Goal: Information Seeking & Learning: Learn about a topic

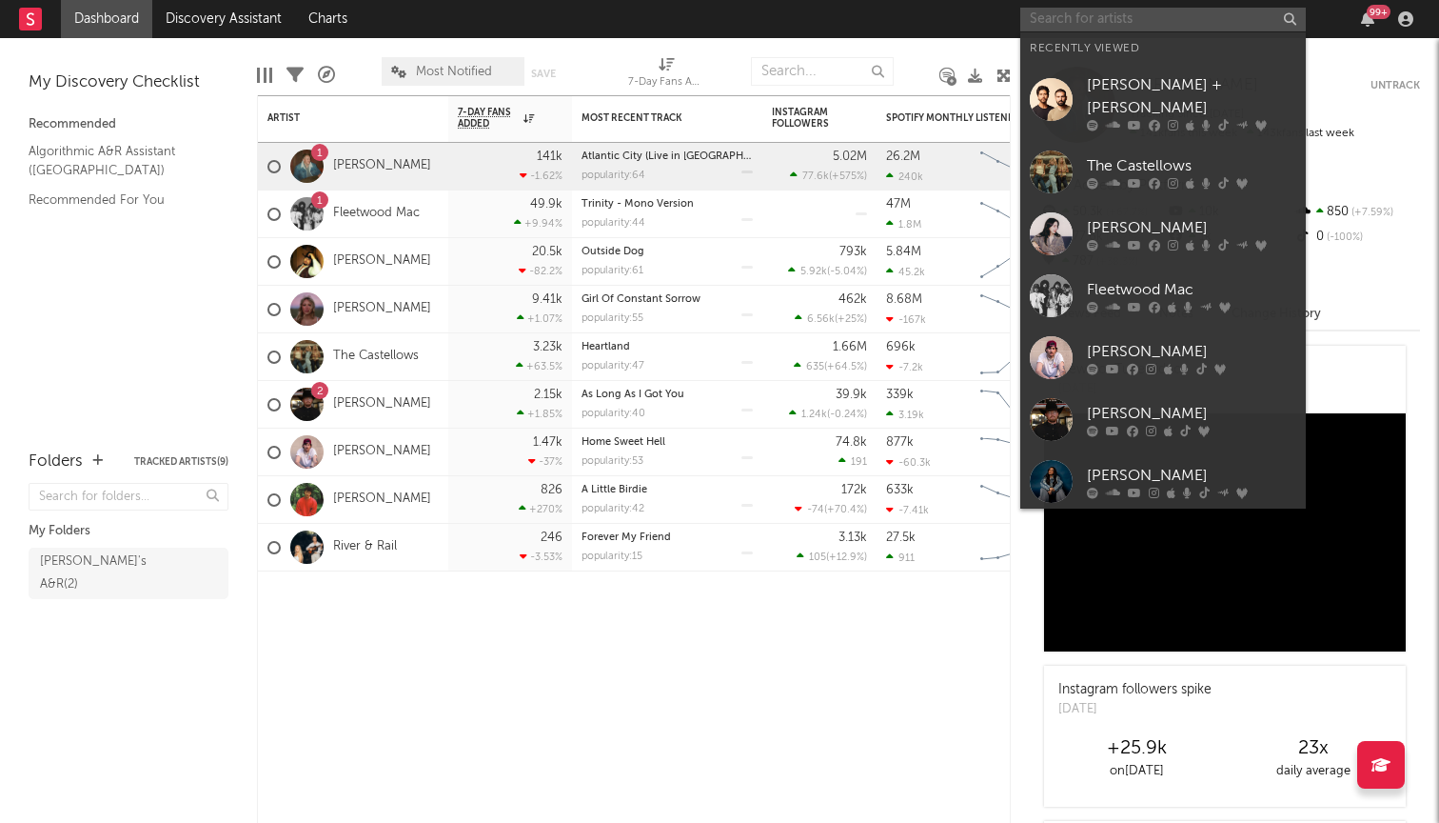
click at [1166, 10] on input "text" at bounding box center [1164, 20] width 286 height 24
type input "d"
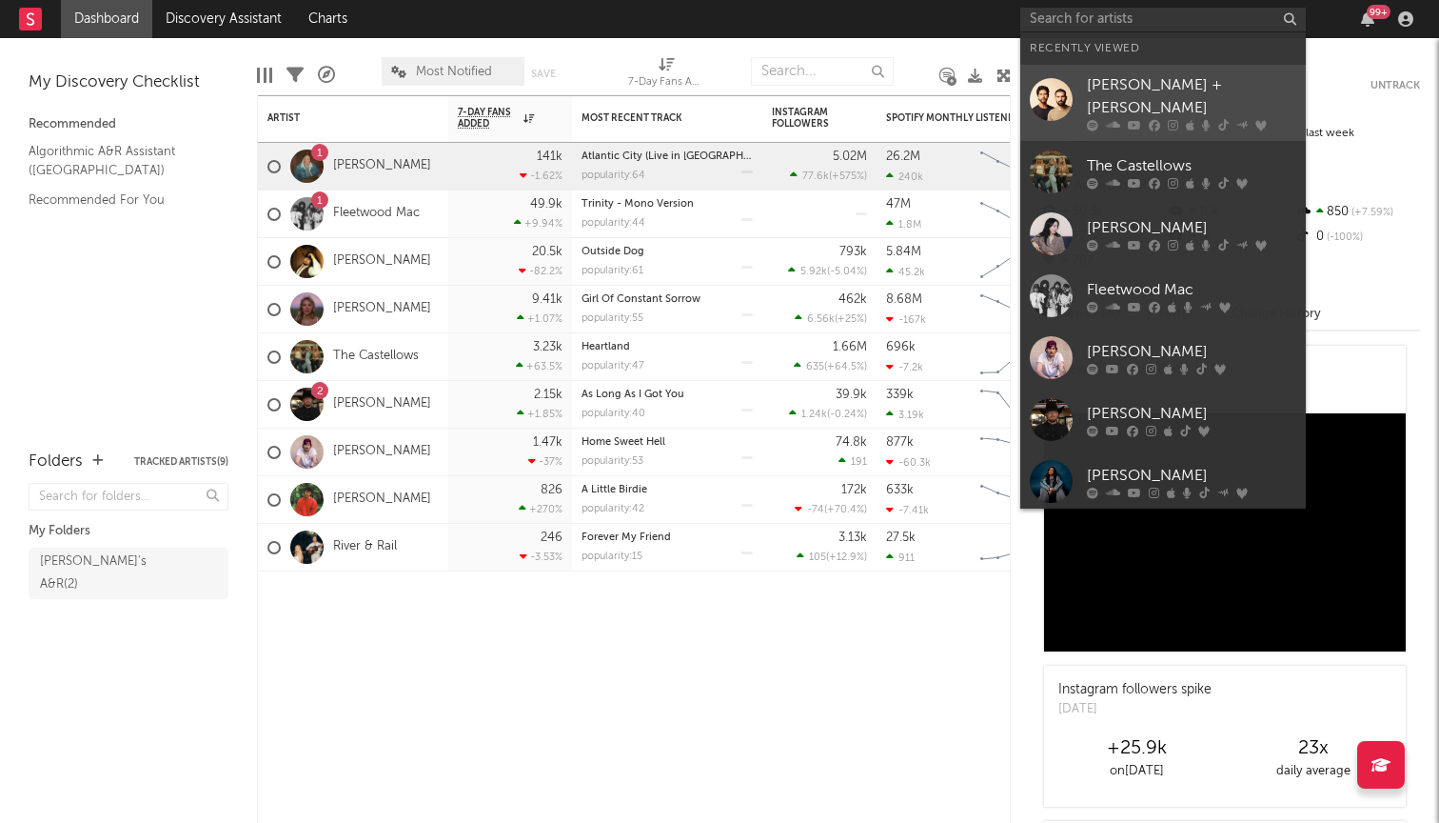
click at [1115, 95] on div "[PERSON_NAME] + [PERSON_NAME]" at bounding box center [1191, 97] width 209 height 46
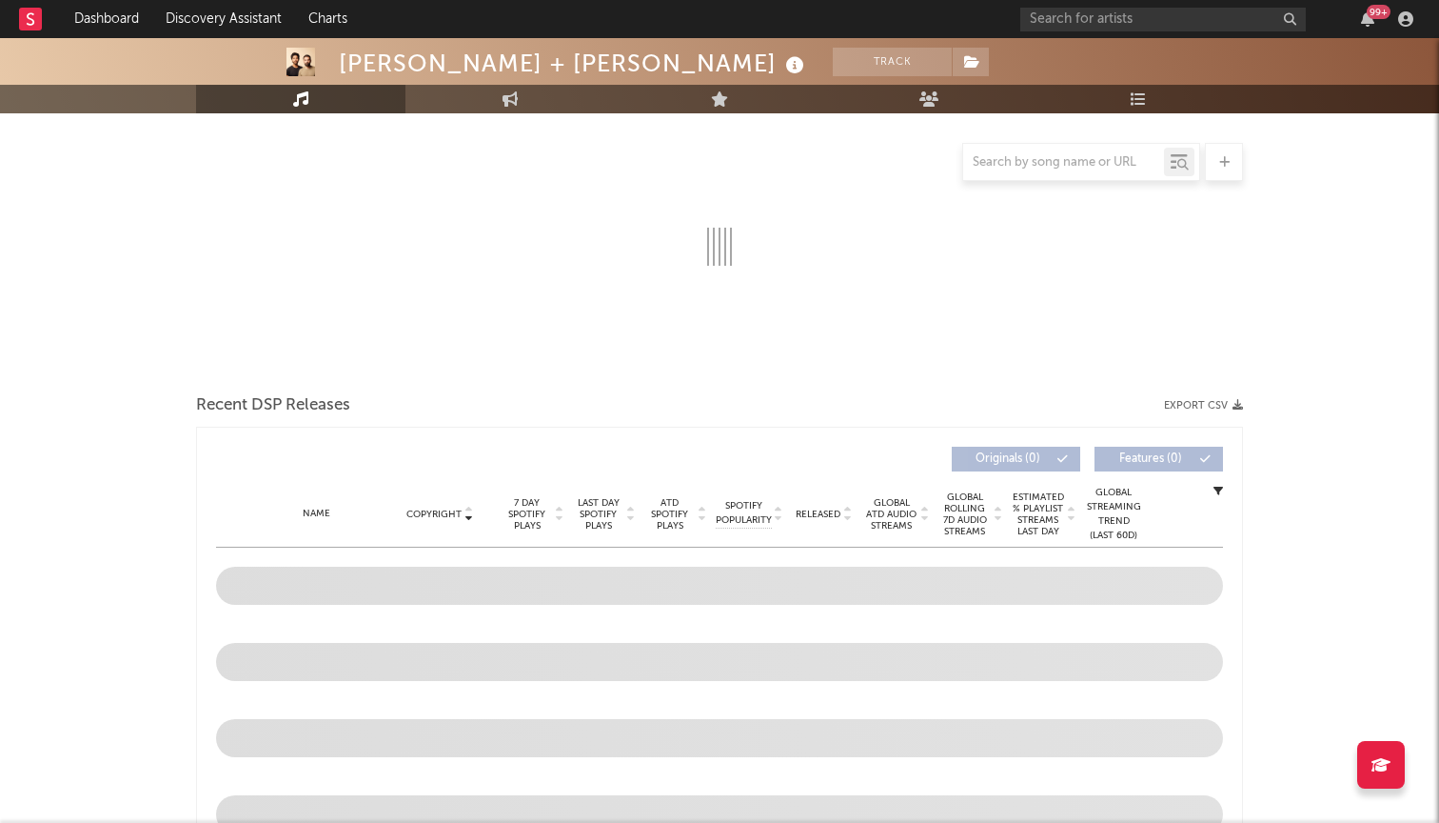
select select "6m"
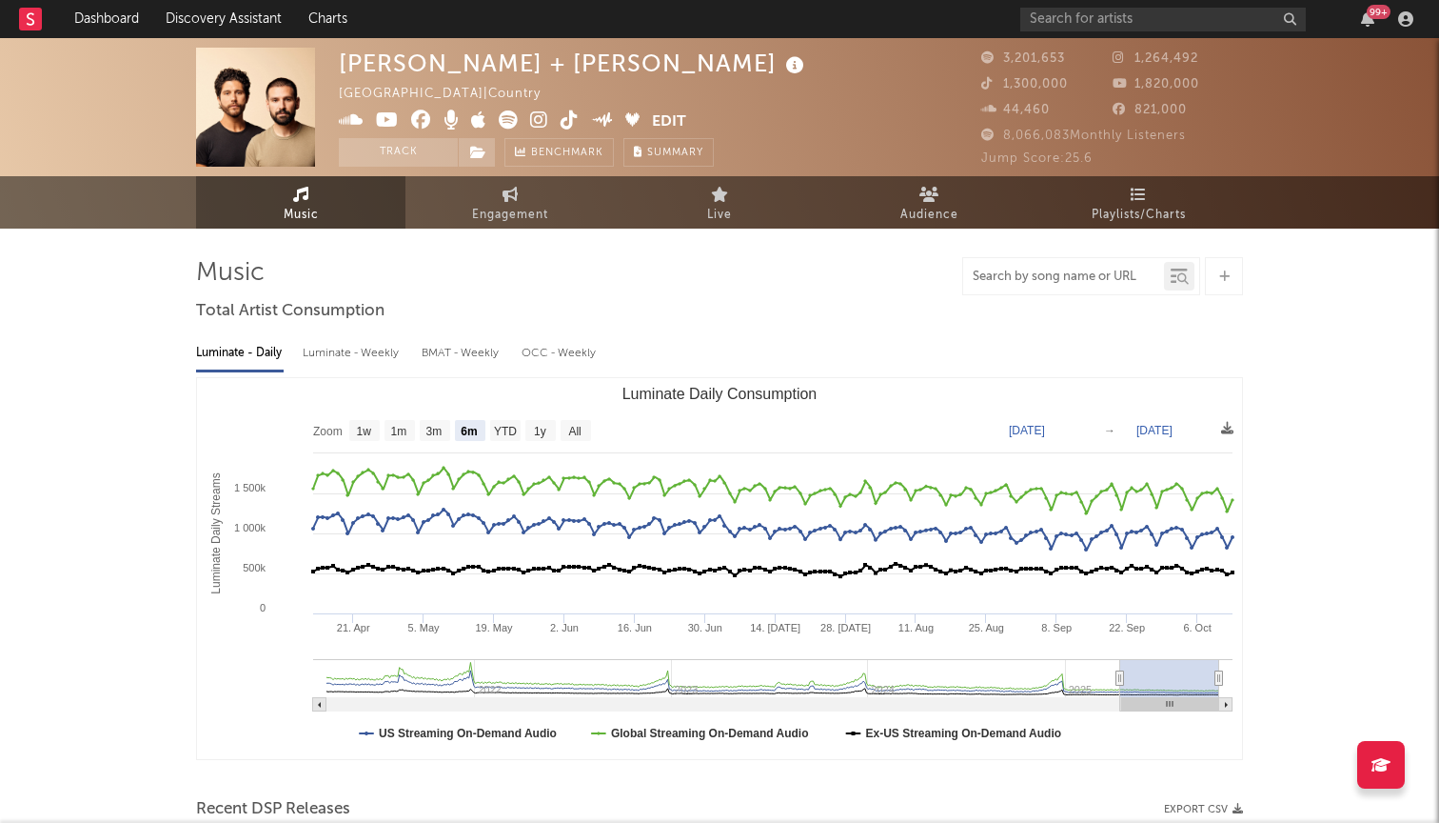
click at [1006, 277] on input "text" at bounding box center [1063, 276] width 201 height 15
type input "christmas"
click at [1180, 288] on div at bounding box center [1179, 276] width 30 height 29
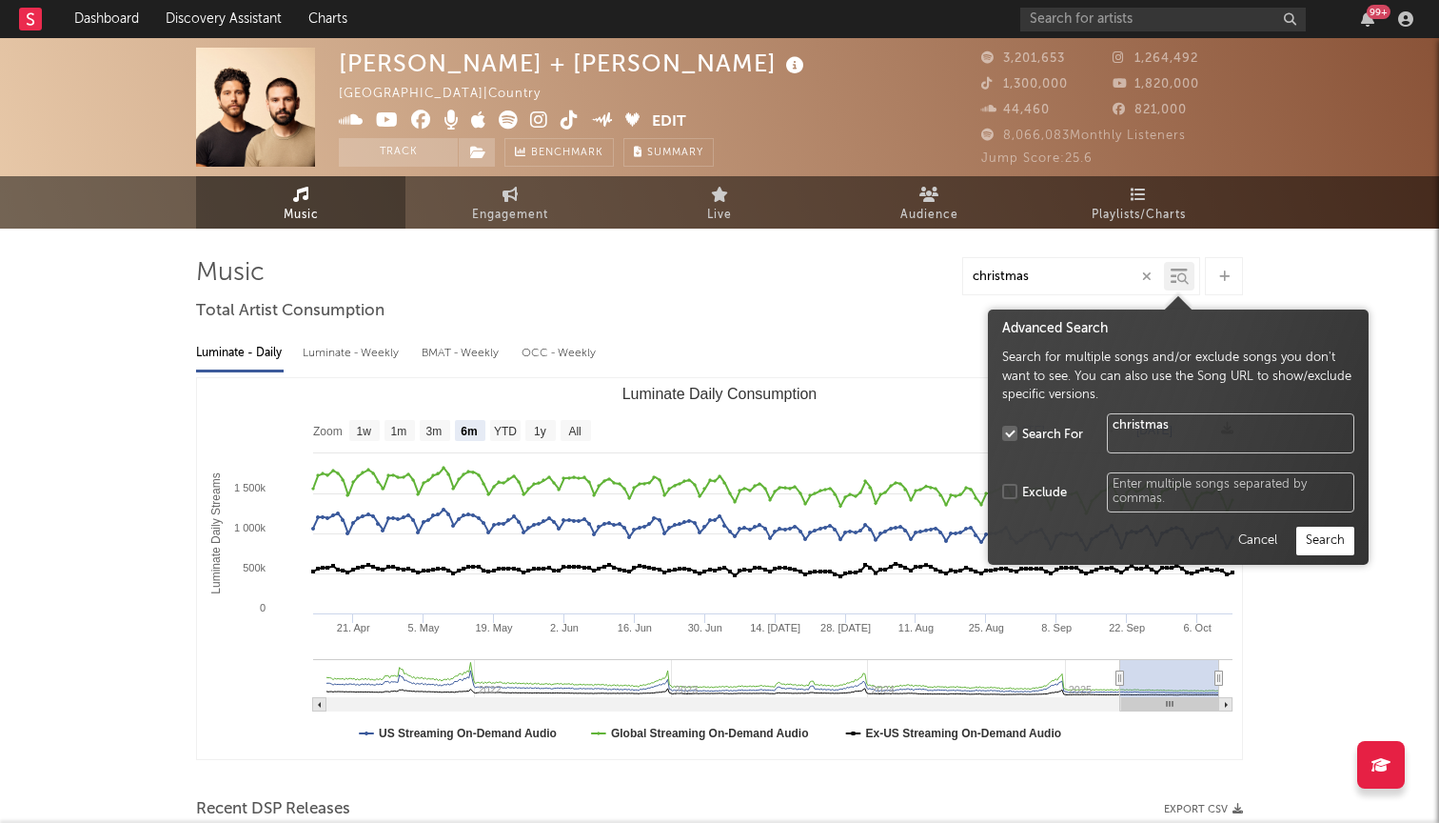
click at [1324, 542] on button "Search" at bounding box center [1326, 540] width 58 height 29
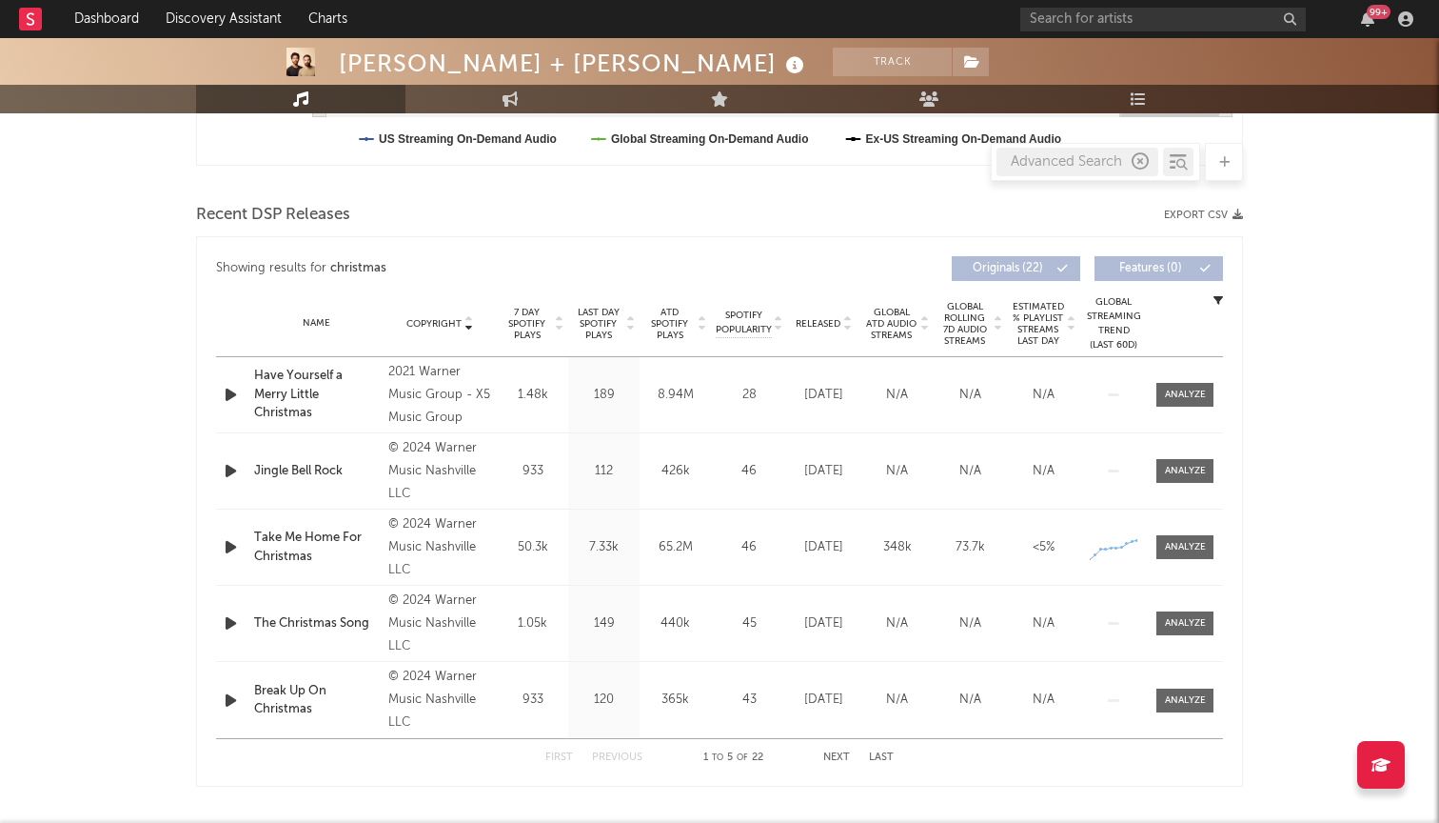
scroll to position [658, 0]
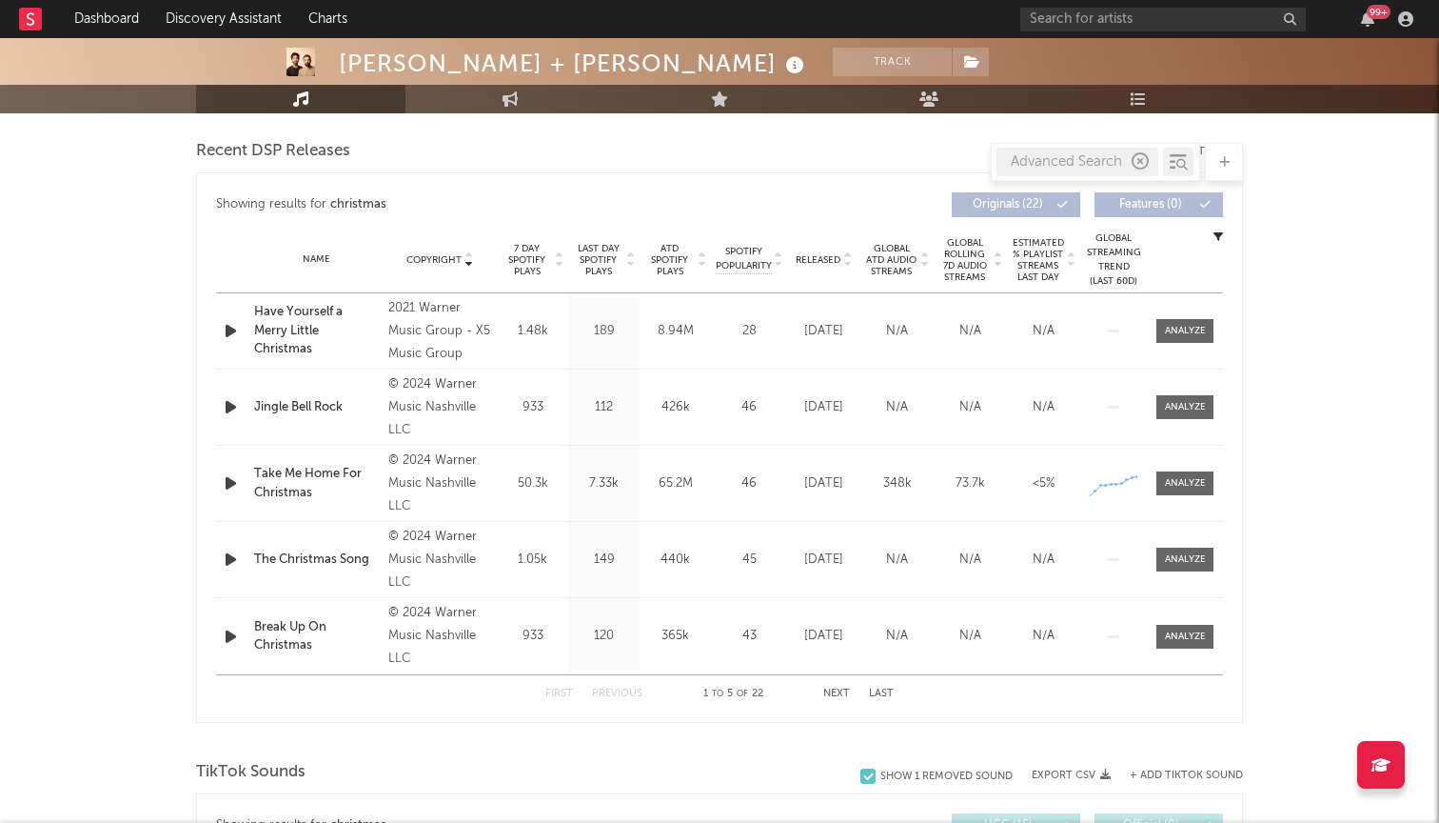
click at [848, 693] on button "Next" at bounding box center [836, 693] width 27 height 10
click at [843, 692] on button "Next" at bounding box center [836, 693] width 27 height 10
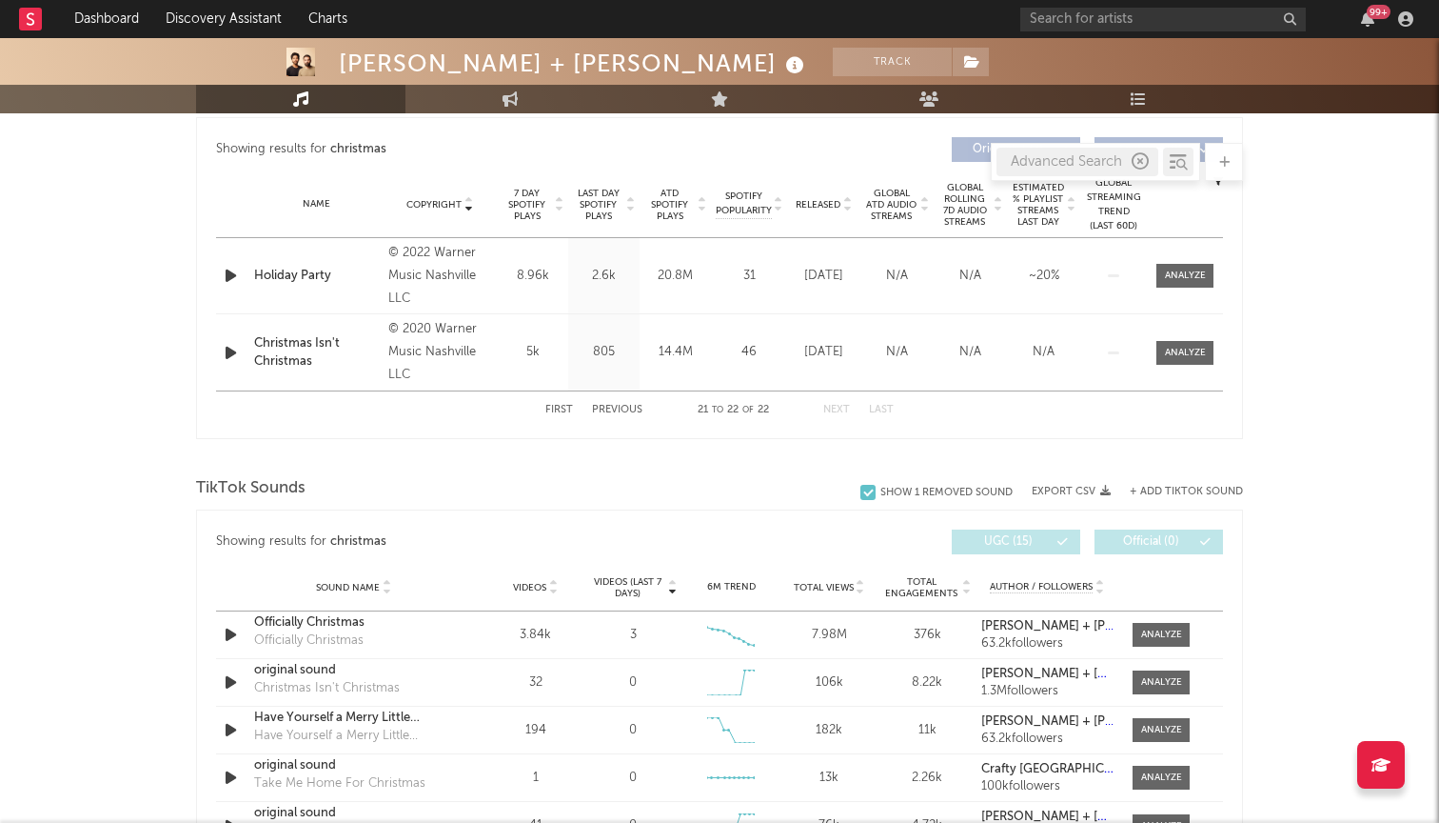
scroll to position [710, 0]
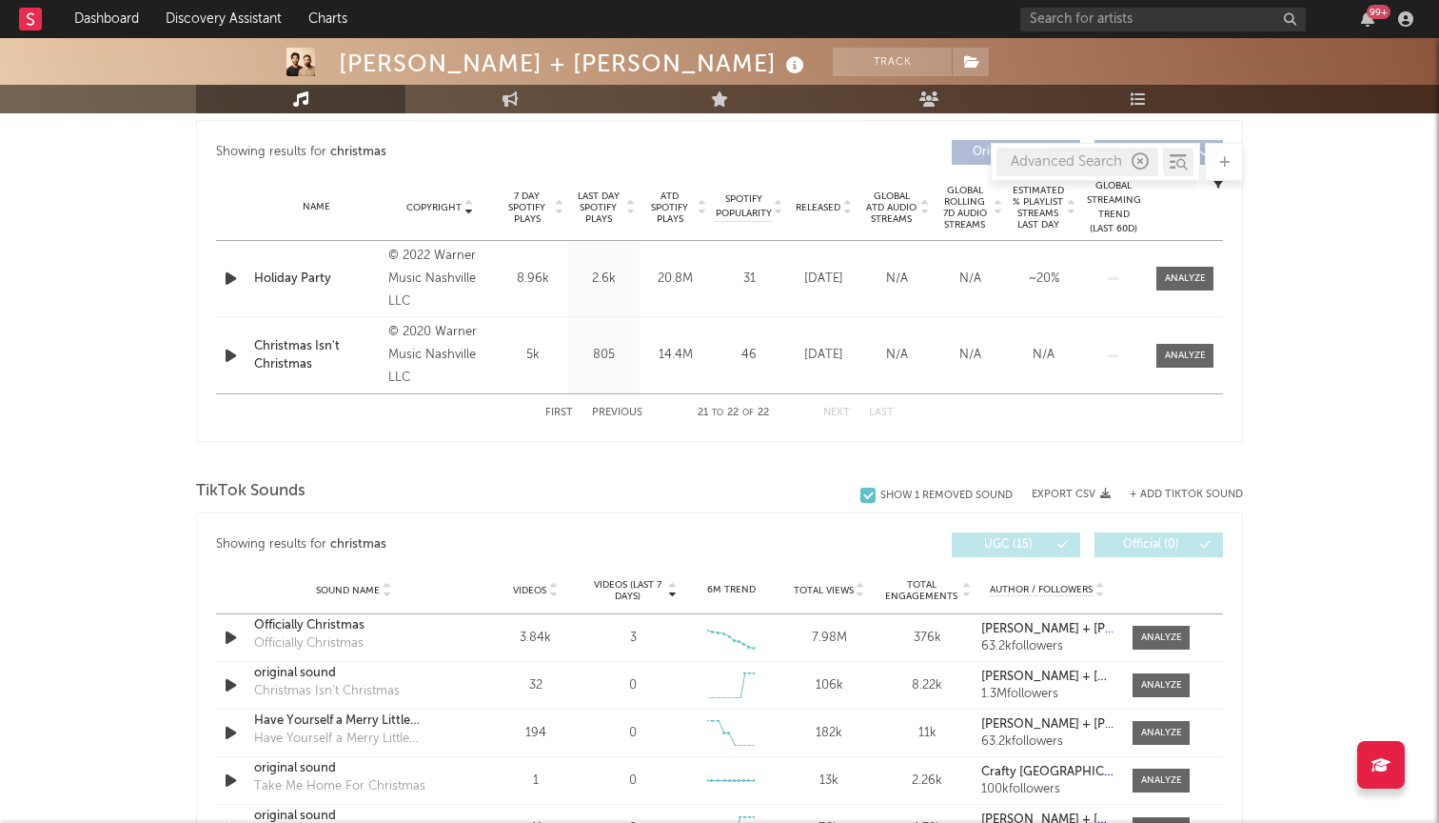
click at [562, 406] on div "First Previous 21 to 22 of 22 Next Last" at bounding box center [719, 412] width 348 height 37
click at [562, 411] on button "First" at bounding box center [559, 412] width 28 height 10
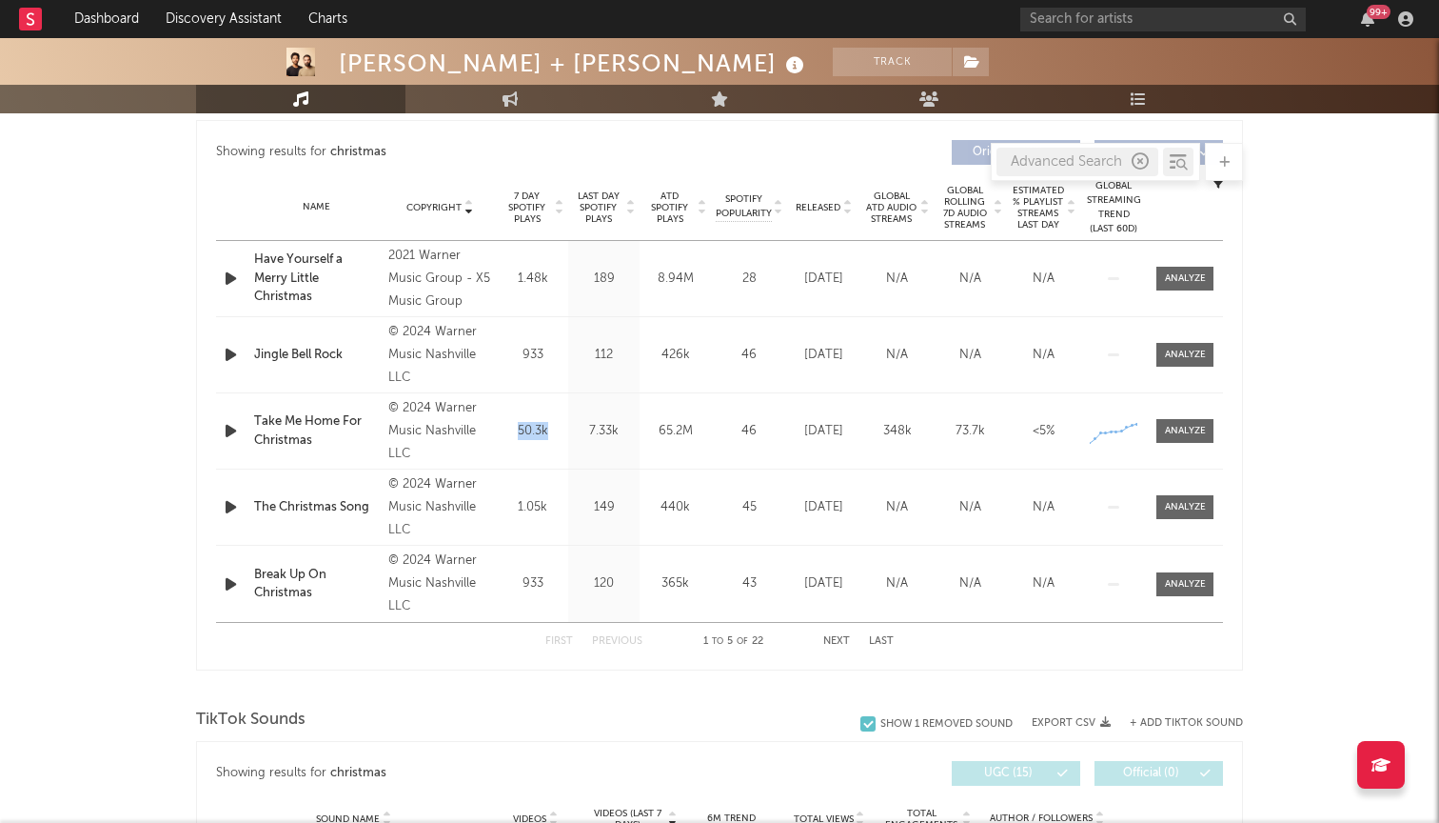
click at [562, 411] on div "Name Take Me Home For Christmas Copyright © 2024 Warner Music Nashville LLC Lab…" at bounding box center [719, 430] width 1007 height 75
click at [569, 397] on div "Last Day Spotify Plays 7.33k" at bounding box center [603, 430] width 71 height 75
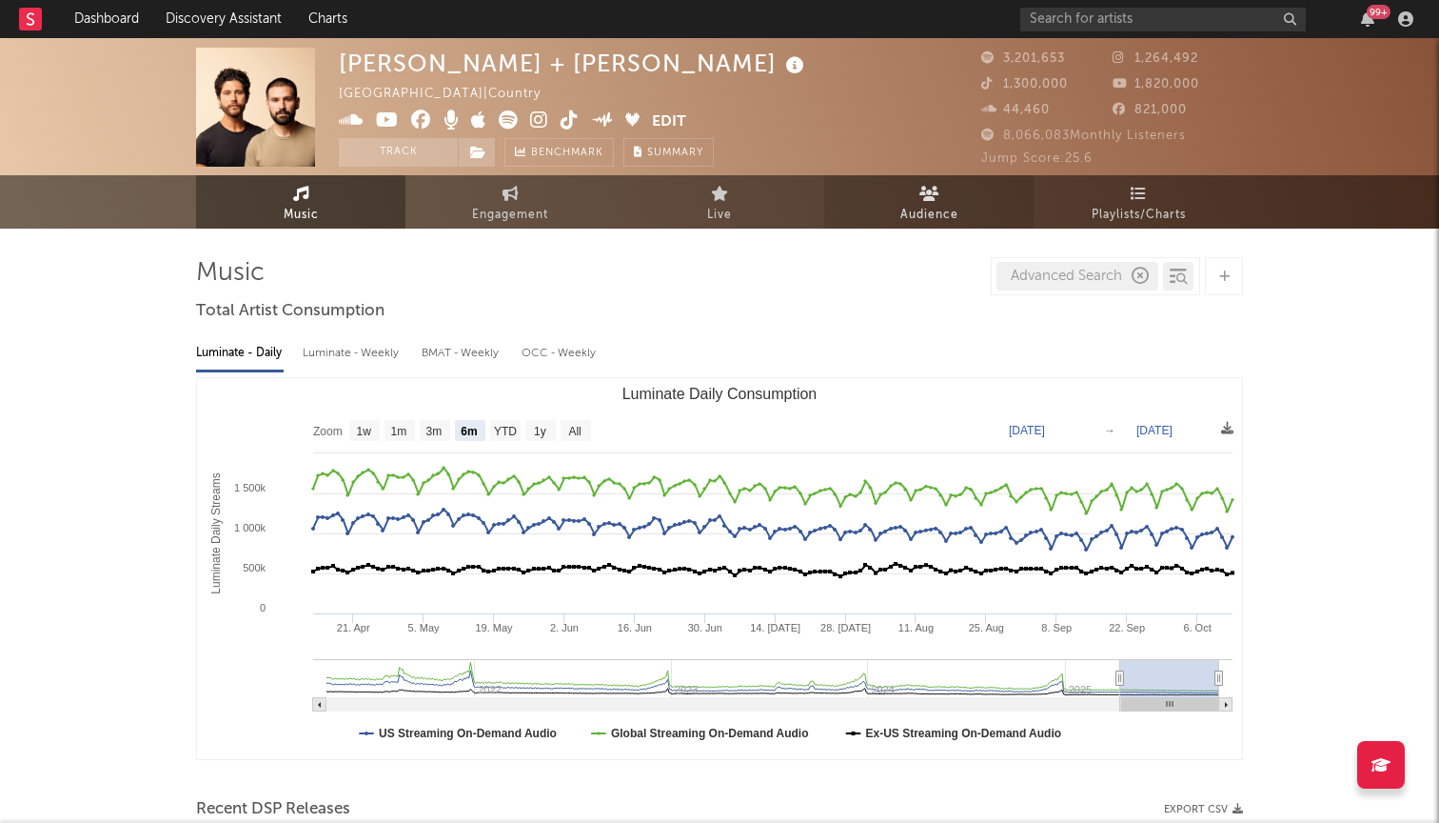
scroll to position [0, 0]
click at [1125, 206] on span "Playlists/Charts" at bounding box center [1139, 215] width 94 height 23
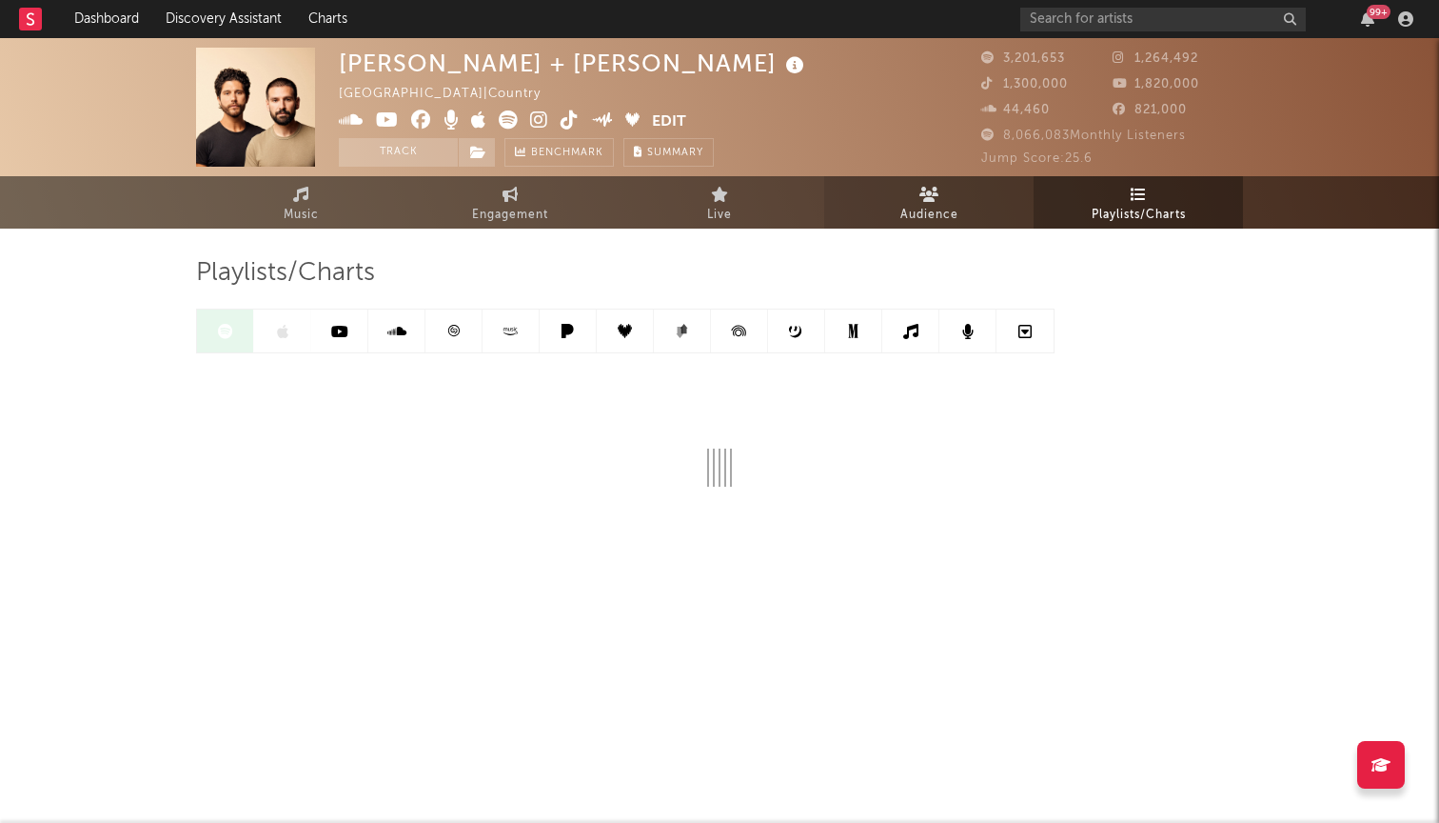
click at [968, 201] on link "Audience" at bounding box center [928, 202] width 209 height 52
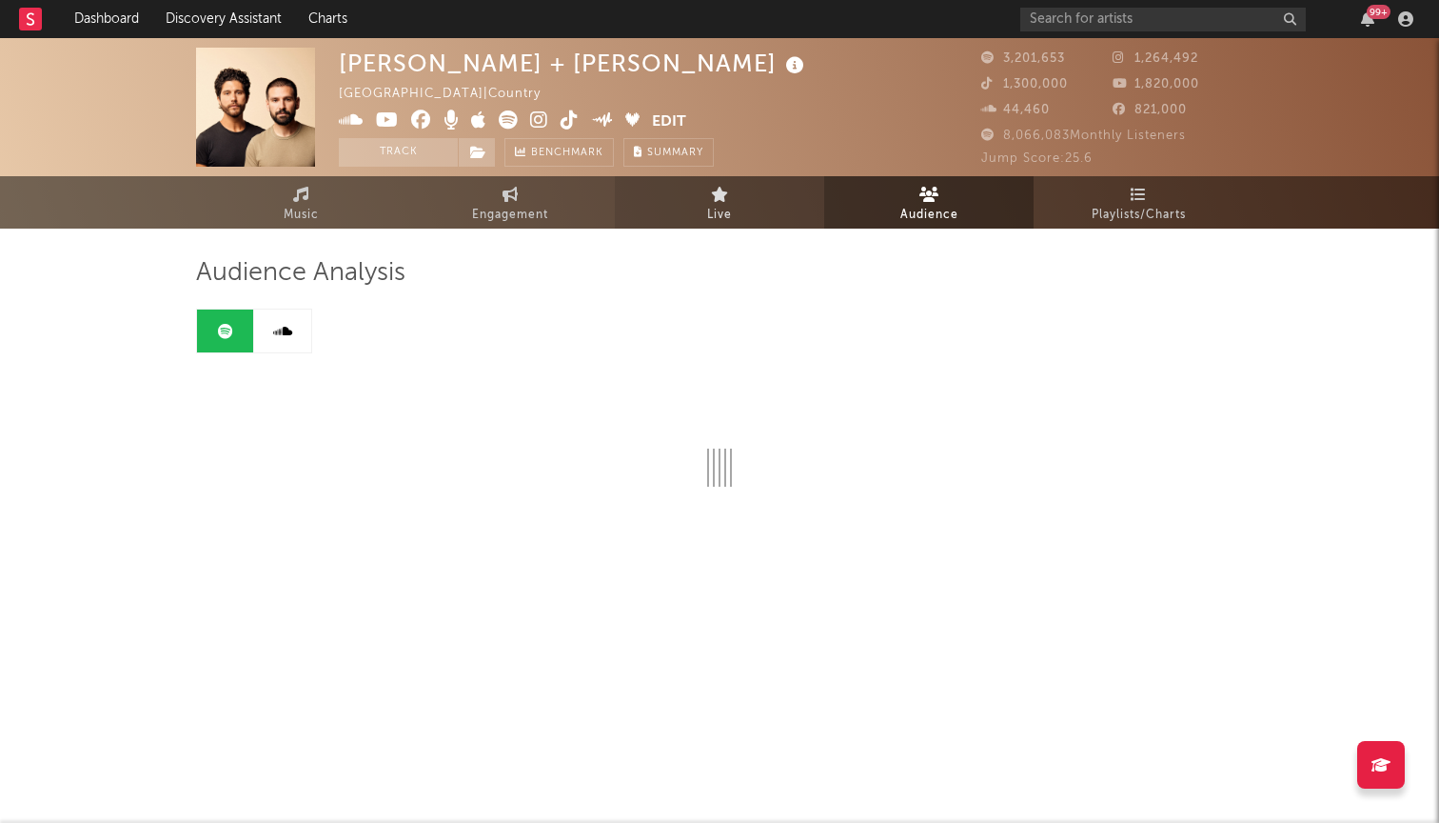
click at [714, 199] on icon at bounding box center [720, 194] width 18 height 15
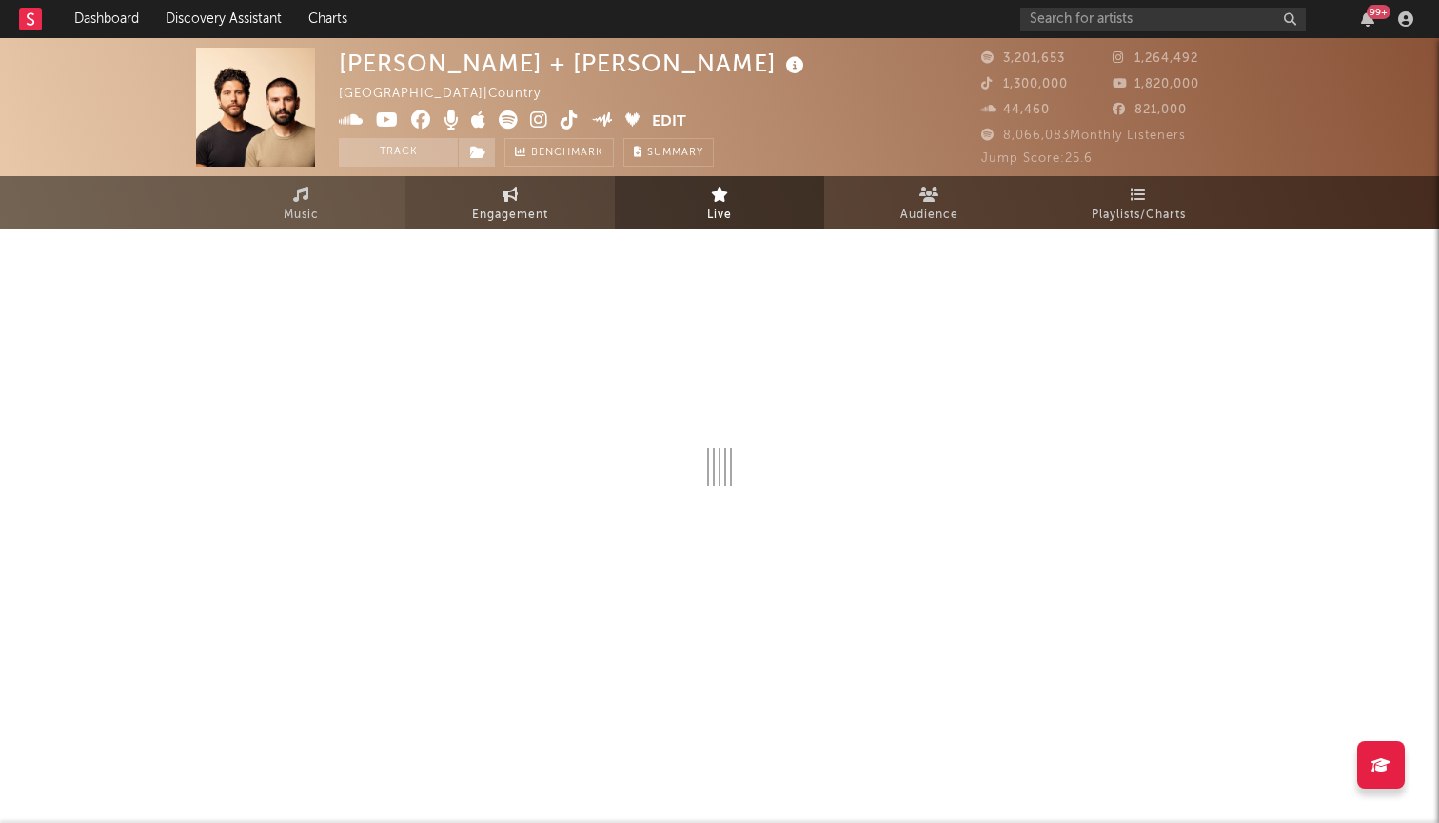
click at [526, 194] on link "Engagement" at bounding box center [510, 202] width 209 height 52
select select "1w"
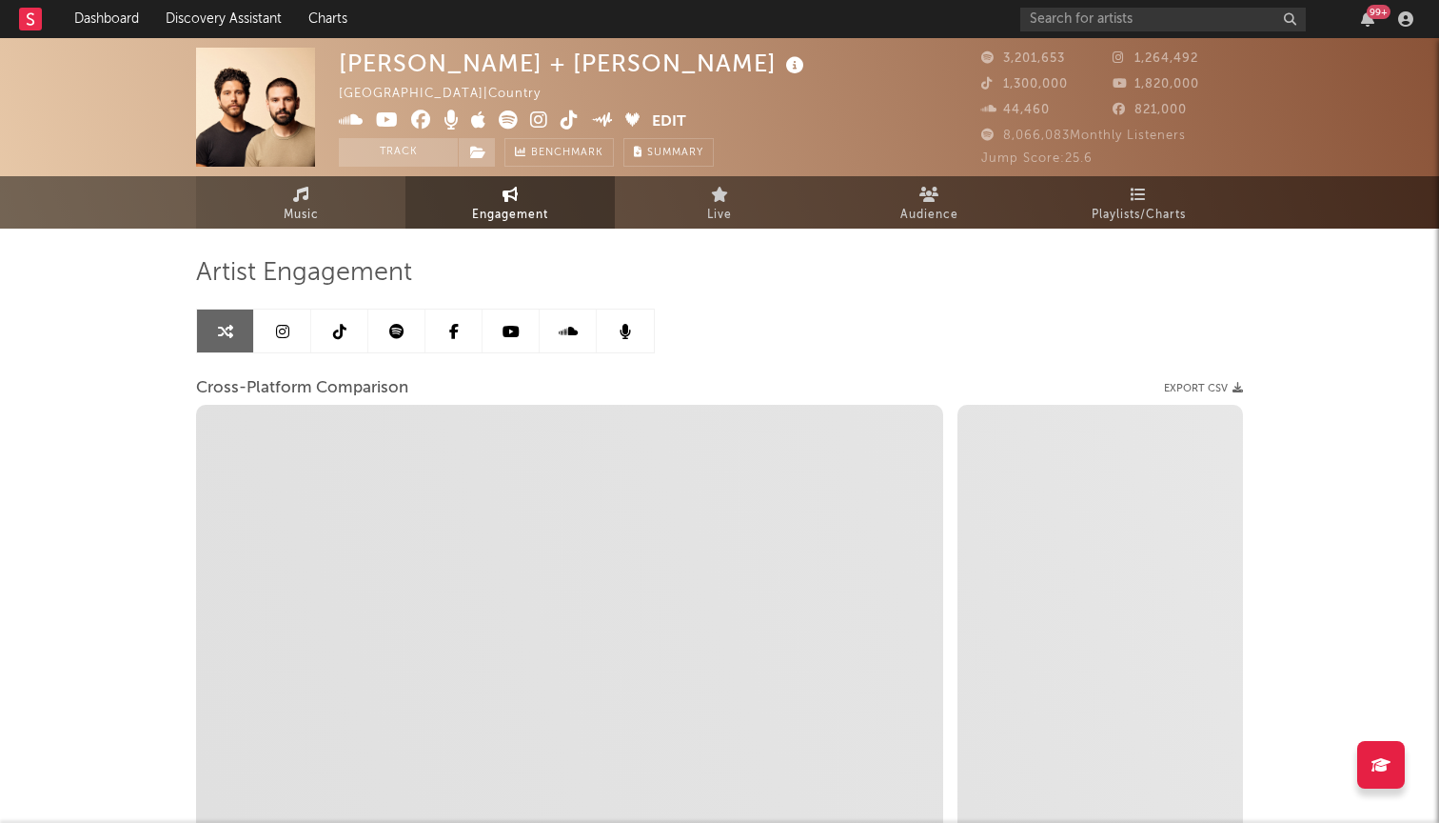
click at [297, 199] on icon at bounding box center [301, 194] width 16 height 15
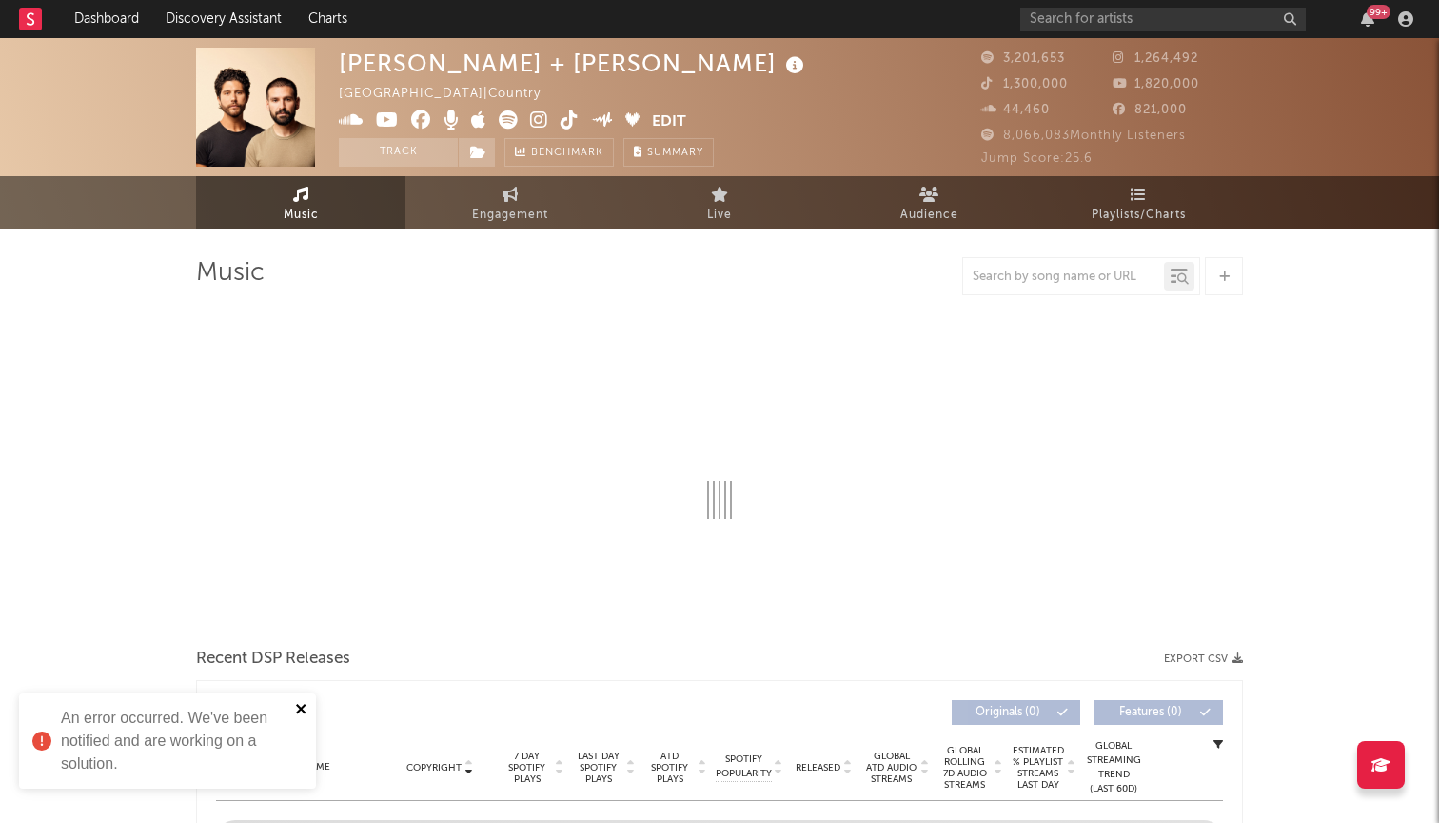
click at [298, 711] on icon "close" at bounding box center [301, 709] width 10 height 10
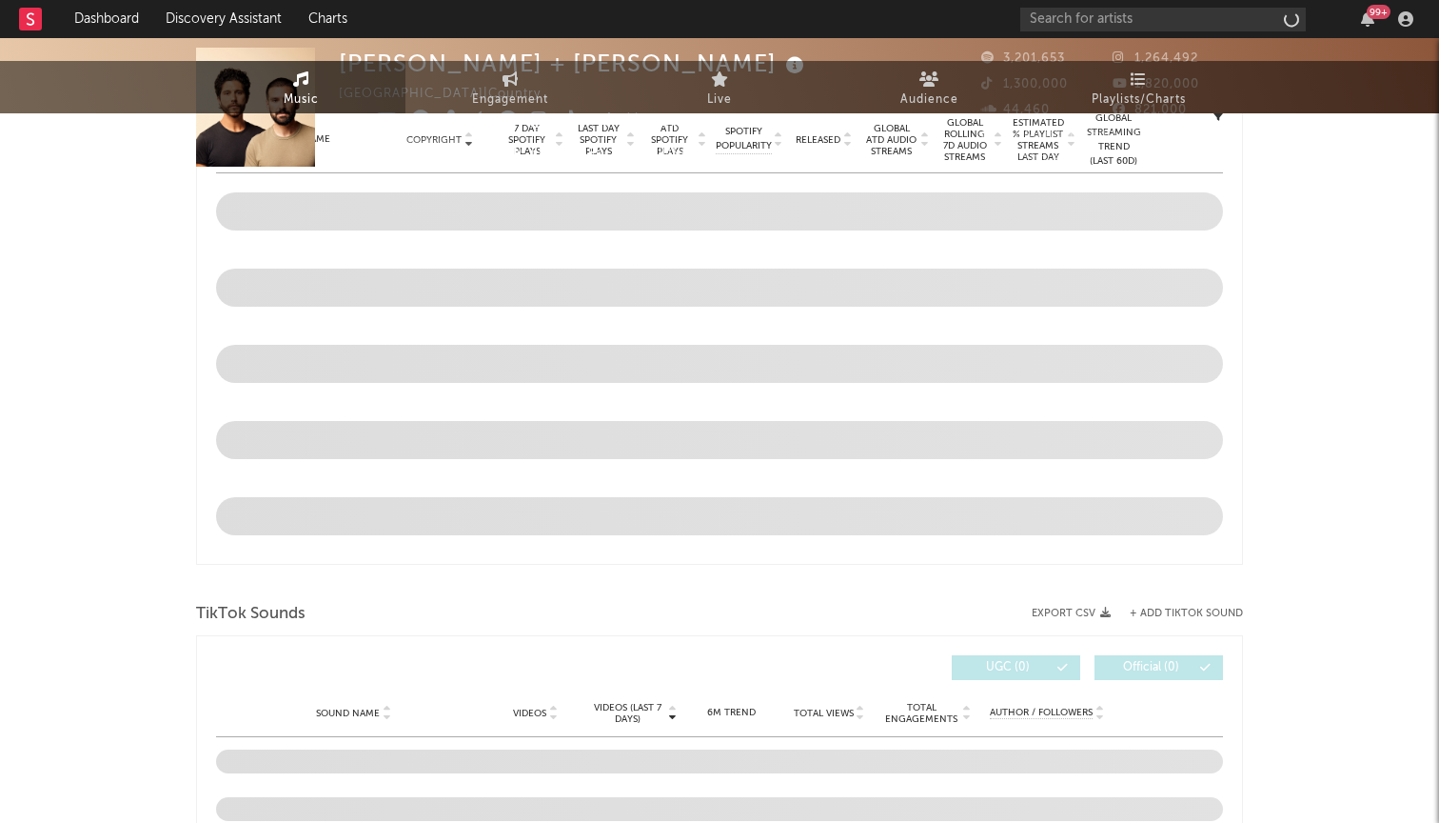
scroll to position [904, 0]
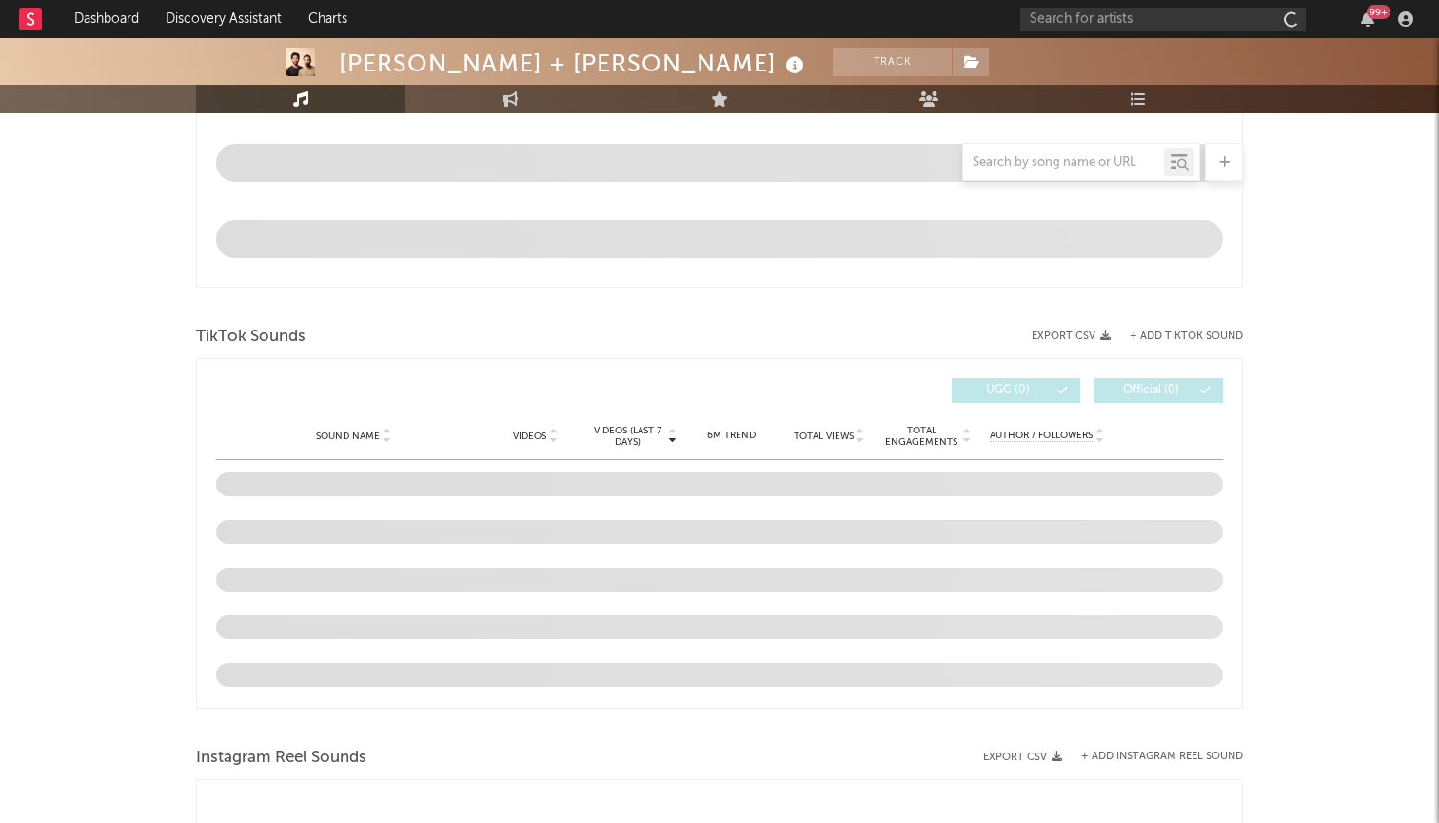
select select "6m"
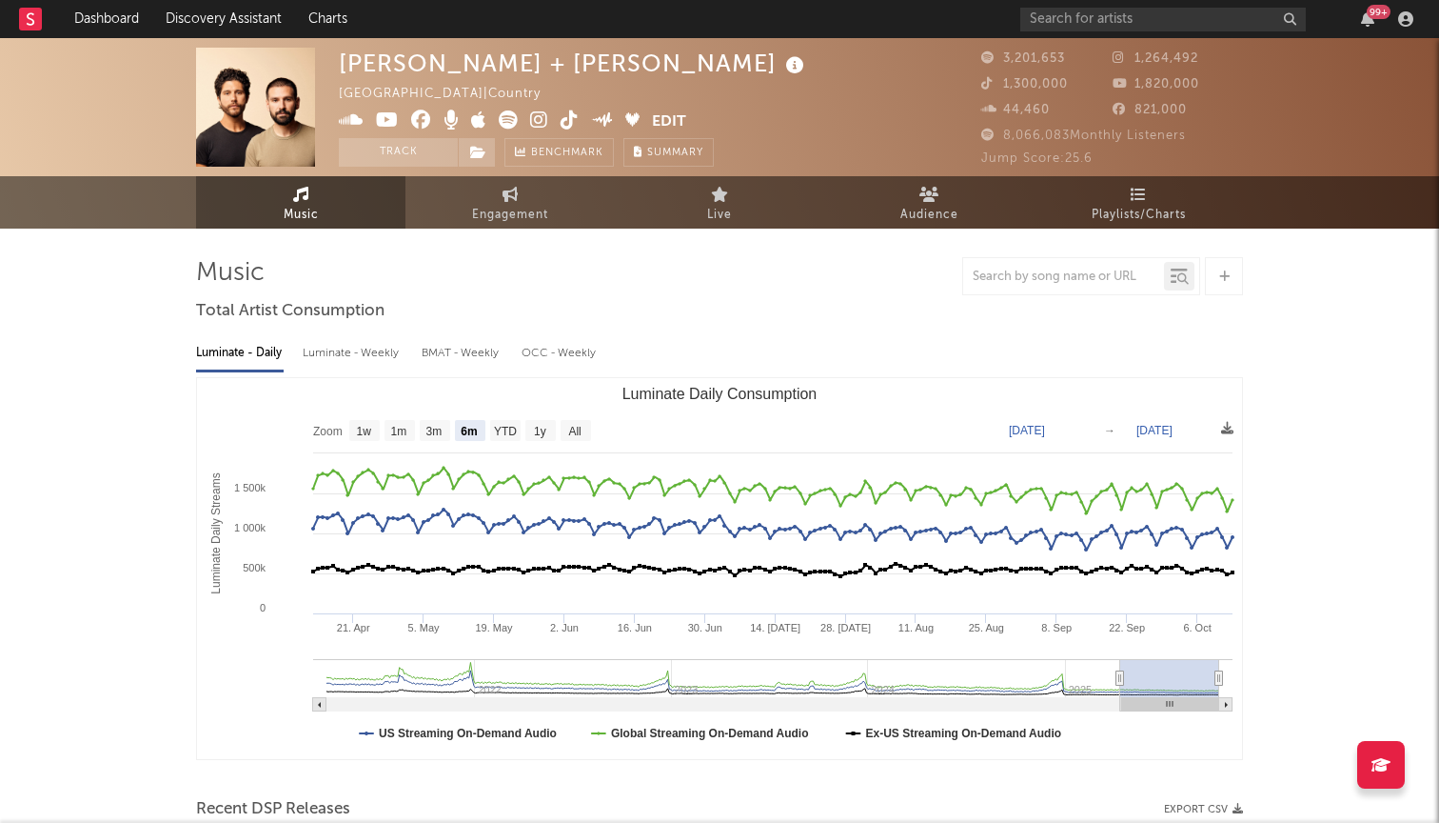
scroll to position [0, 0]
